Goal: Task Accomplishment & Management: Manage account settings

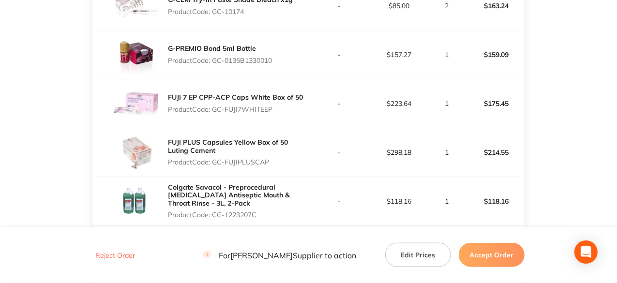
scroll to position [267, 0]
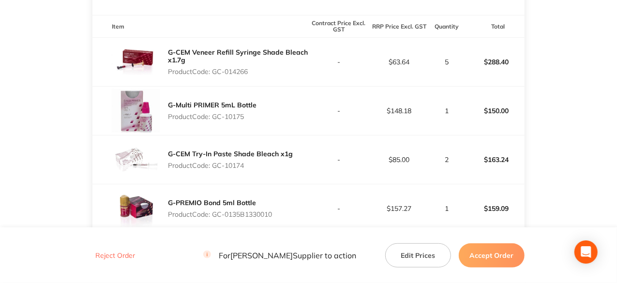
drag, startPoint x: 252, startPoint y: 78, endPoint x: 212, endPoint y: 78, distance: 39.7
click at [212, 75] on p "Product Code: GC-014266" at bounding box center [238, 72] width 140 height 8
drag, startPoint x: 251, startPoint y: 79, endPoint x: 214, endPoint y: 85, distance: 37.3
click at [214, 79] on div "G-CEM Veneer Refill Syringe Shade Bleach x1.7g Product Code: GC-014266" at bounding box center [238, 62] width 140 height 35
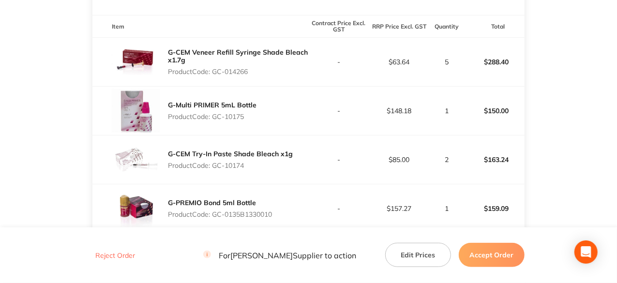
copy p "GC-014266"
drag, startPoint x: 245, startPoint y: 127, endPoint x: 215, endPoint y: 119, distance: 30.6
click at [215, 119] on p "Product Code: GC-10175" at bounding box center [212, 117] width 89 height 8
copy p "GC-10175"
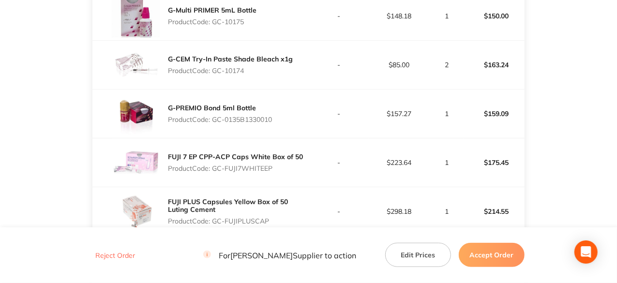
scroll to position [364, 0]
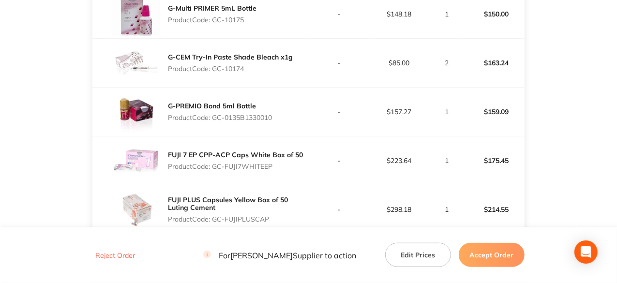
drag, startPoint x: 248, startPoint y: 74, endPoint x: 216, endPoint y: 72, distance: 32.0
click at [216, 72] on p "Product Code: GC-10174" at bounding box center [230, 69] width 125 height 8
copy p "GC-10174"
drag, startPoint x: 274, startPoint y: 123, endPoint x: 215, endPoint y: 122, distance: 59.0
click at [215, 121] on p "Product Code: GC-0135B1330010" at bounding box center [220, 118] width 104 height 8
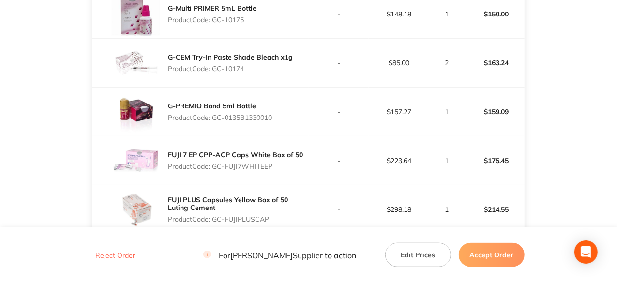
copy p "GC-0135B1330010"
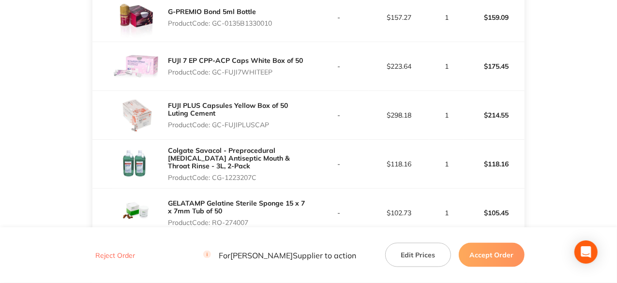
scroll to position [461, 0]
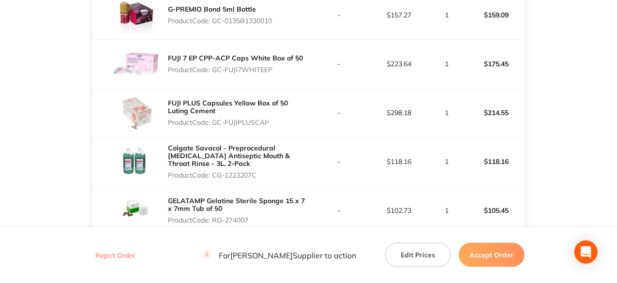
drag, startPoint x: 259, startPoint y: 75, endPoint x: 214, endPoint y: 70, distance: 45.7
click at [214, 70] on div "FUJI 7 EP CPP-ACP Caps White Box of 50 Product Code: GC-FUJI7WHITEEP" at bounding box center [235, 63] width 135 height 27
copy p "GC-FUJI7WHITEEP"
drag, startPoint x: 269, startPoint y: 124, endPoint x: 215, endPoint y: 129, distance: 53.9
click at [215, 126] on p "Product Code: GC-FUJIPLUSCAP" at bounding box center [238, 123] width 140 height 8
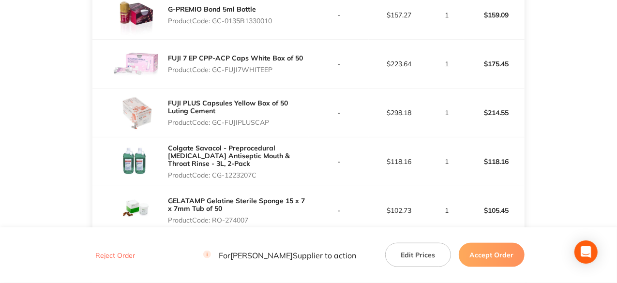
copy p "GC-FUJIPLUSCAP"
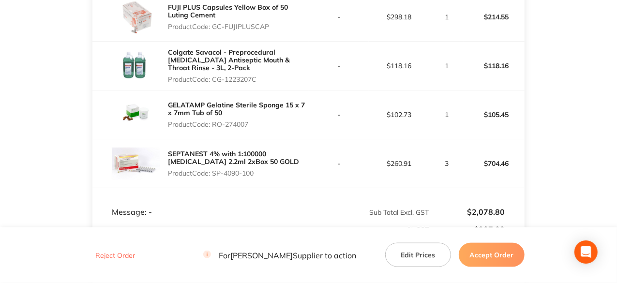
scroll to position [557, 0]
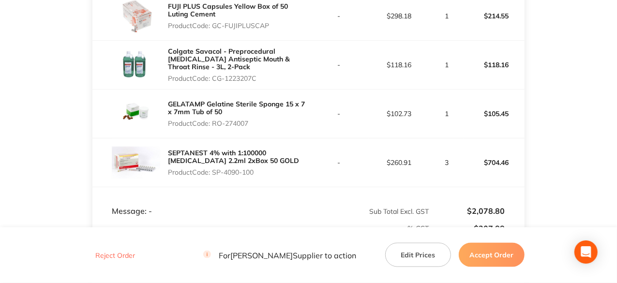
drag, startPoint x: 259, startPoint y: 82, endPoint x: 213, endPoint y: 83, distance: 46.5
click at [213, 82] on p "Product Code: CG-1223207C" at bounding box center [238, 79] width 140 height 8
copy p "CG-1223207C"
drag, startPoint x: 250, startPoint y: 126, endPoint x: 214, endPoint y: 132, distance: 36.8
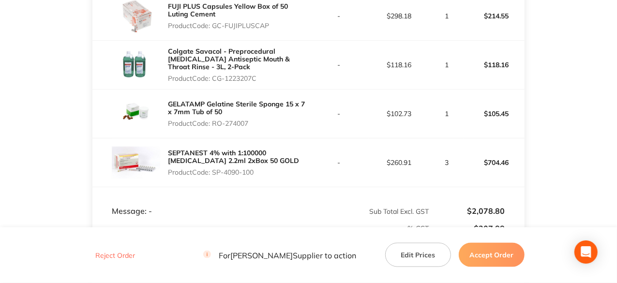
click at [214, 127] on p "Product Code: RO-274007" at bounding box center [238, 124] width 140 height 8
copy p "RO-274007"
drag, startPoint x: 257, startPoint y: 177, endPoint x: 215, endPoint y: 177, distance: 42.6
click at [215, 176] on p "Product Code: SP-4090-100" at bounding box center [238, 172] width 140 height 8
copy p "SP-4090-100"
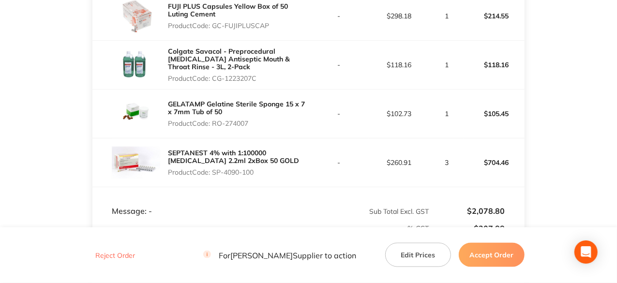
click at [506, 251] on button "Accept Order" at bounding box center [492, 255] width 66 height 24
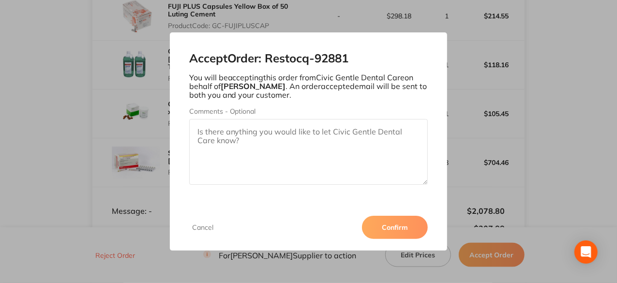
click at [399, 230] on button "Confirm" at bounding box center [395, 227] width 66 height 23
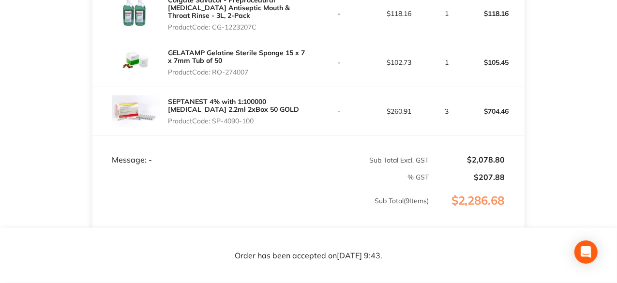
scroll to position [702, 0]
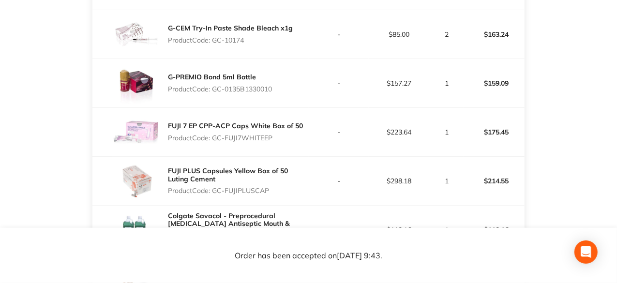
scroll to position [532, 0]
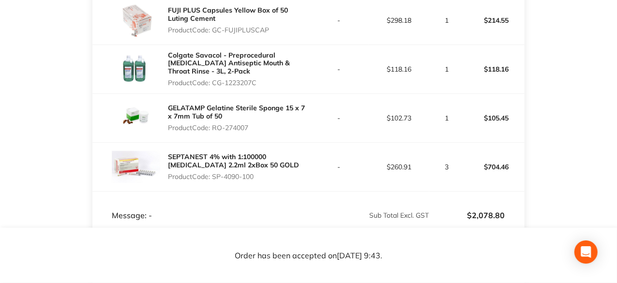
drag, startPoint x: 260, startPoint y: 109, endPoint x: 214, endPoint y: 109, distance: 46.5
click at [214, 87] on p "Product Code: CG-1223207C" at bounding box center [238, 83] width 140 height 8
copy p "CG-1223207C"
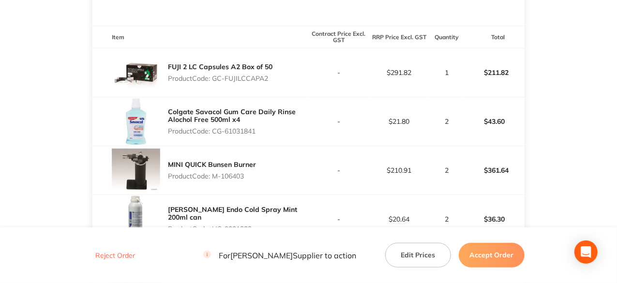
scroll to position [260, 0]
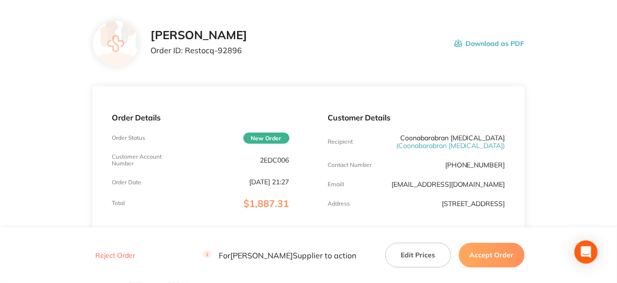
scroll to position [26, 0]
